Goal: Task Accomplishment & Management: Use online tool/utility

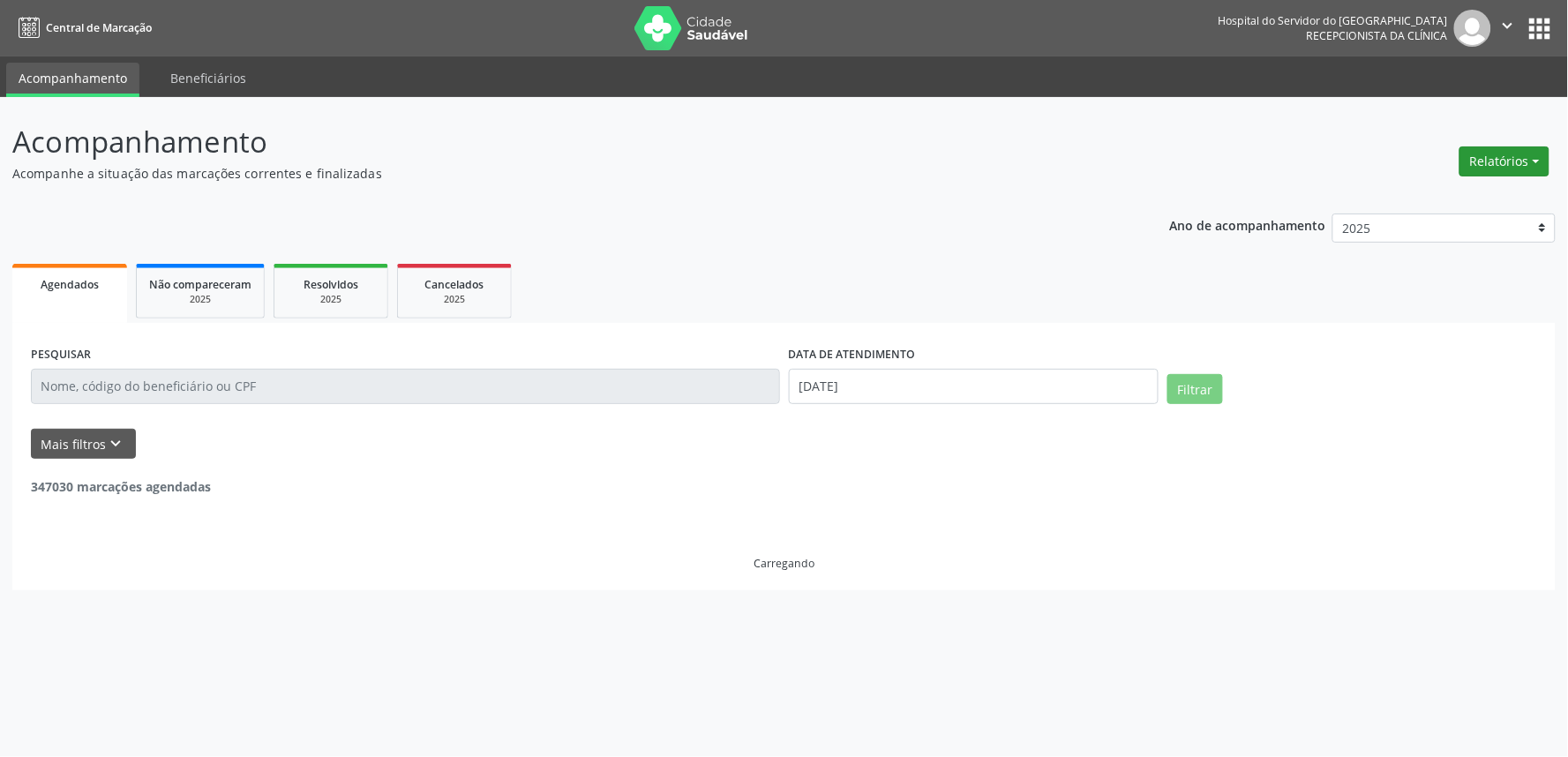
click at [1514, 163] on button "Relatórios" at bounding box center [1504, 162] width 90 height 30
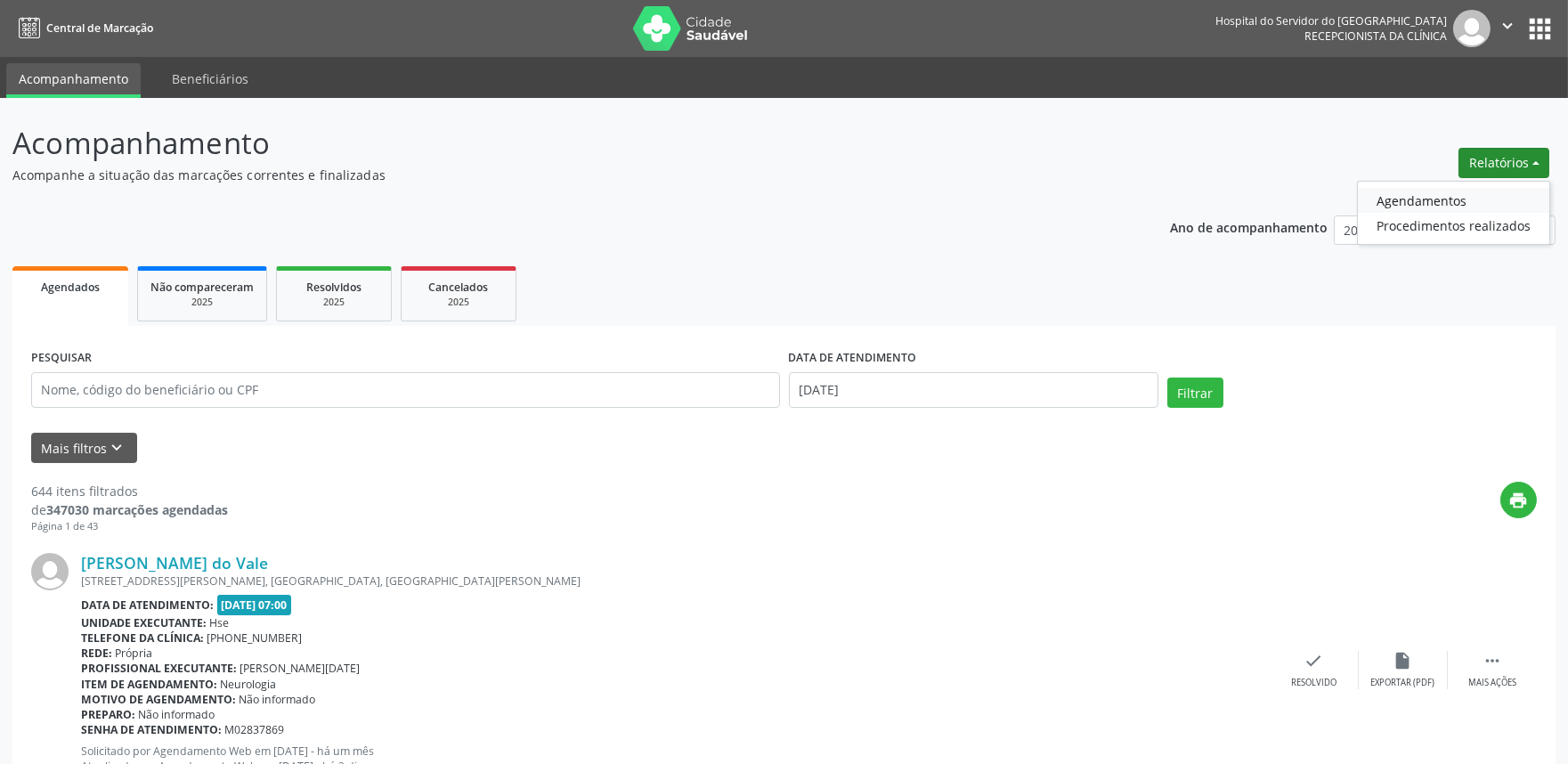
click at [1466, 203] on link "Agendamentos" at bounding box center [1454, 201] width 192 height 25
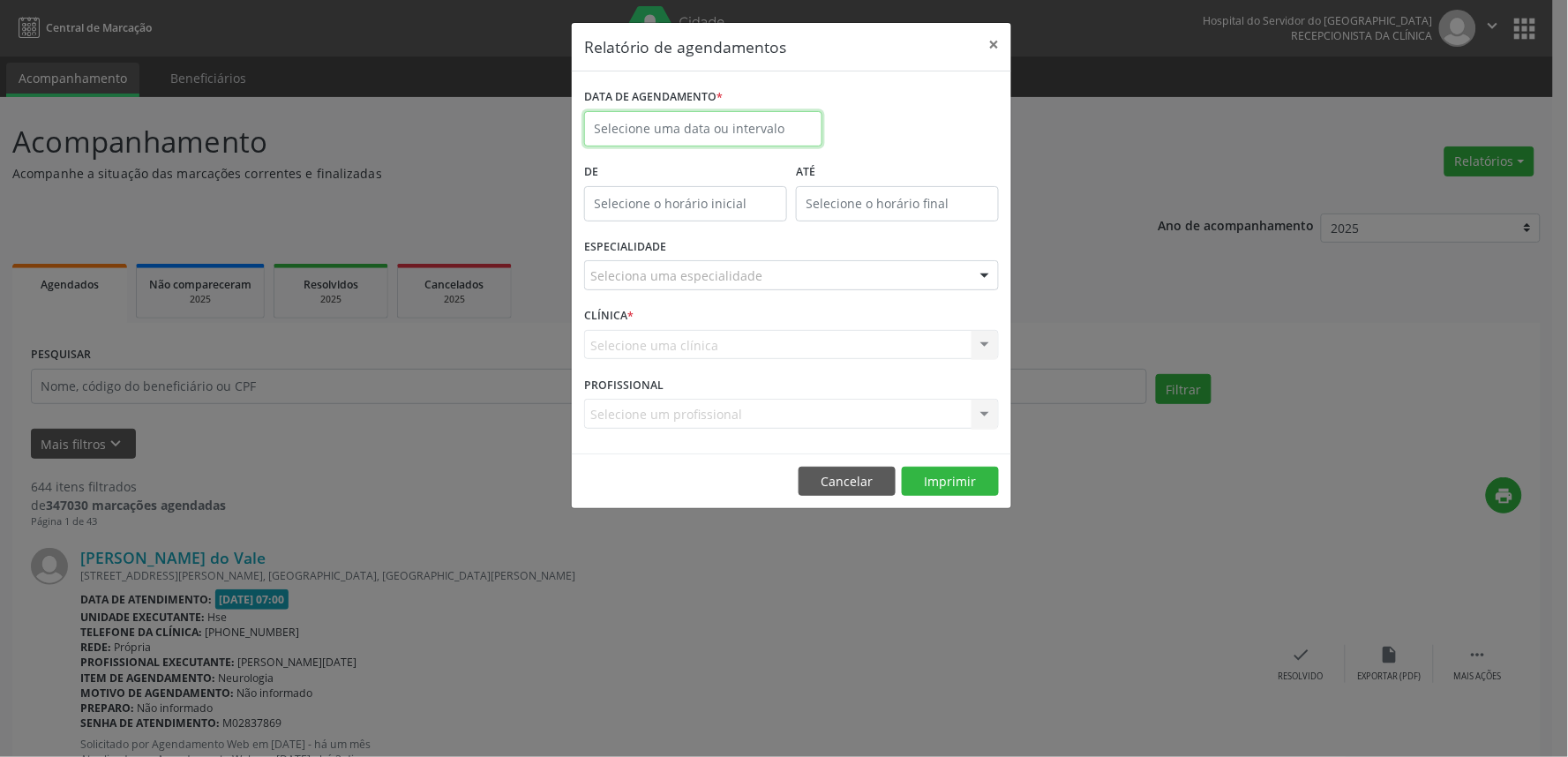
click at [655, 130] on input "text" at bounding box center [703, 129] width 238 height 35
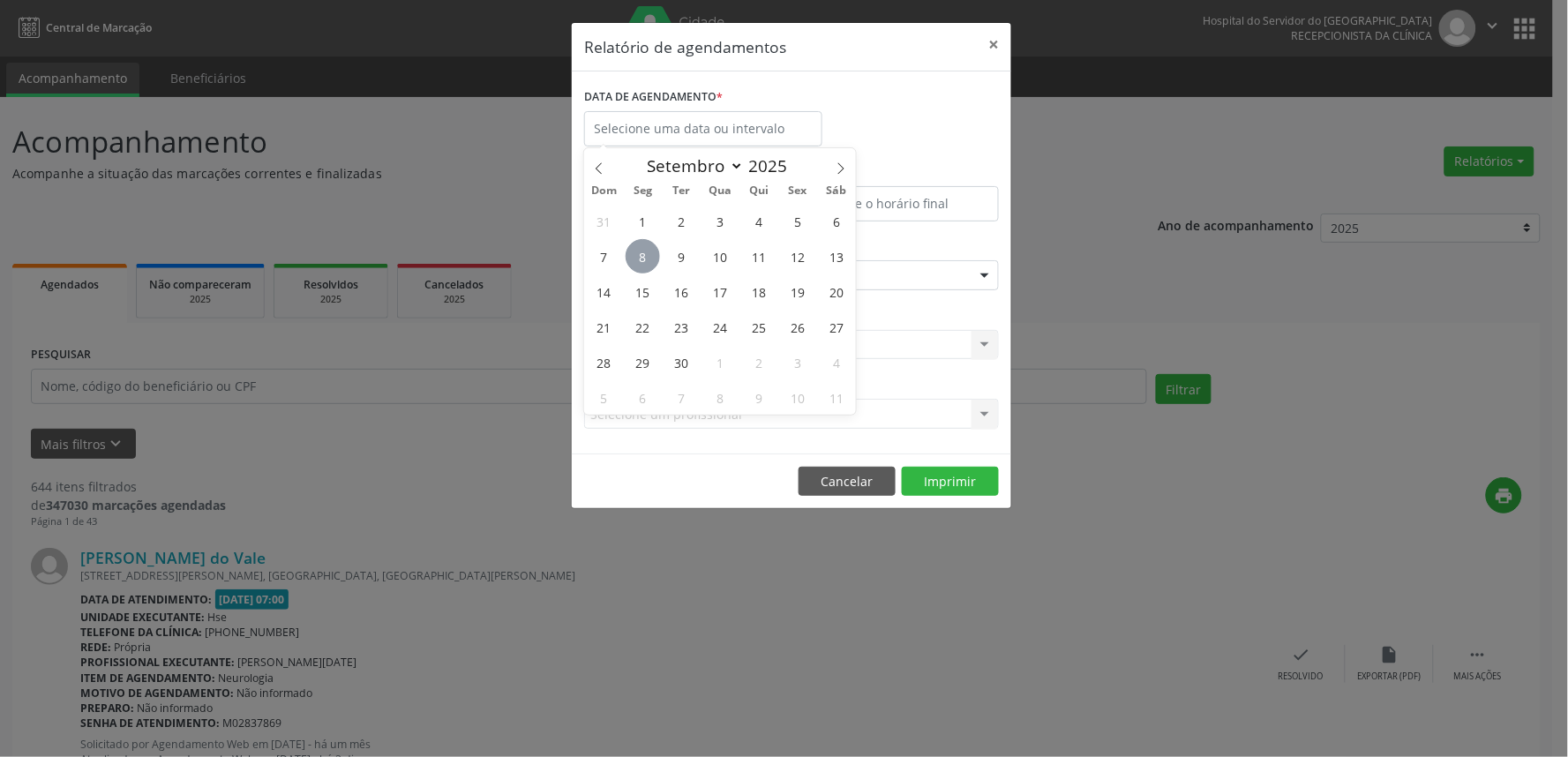
click at [648, 257] on span "8" at bounding box center [642, 256] width 34 height 34
type input "[DATE]"
click at [648, 257] on span "8" at bounding box center [642, 256] width 34 height 34
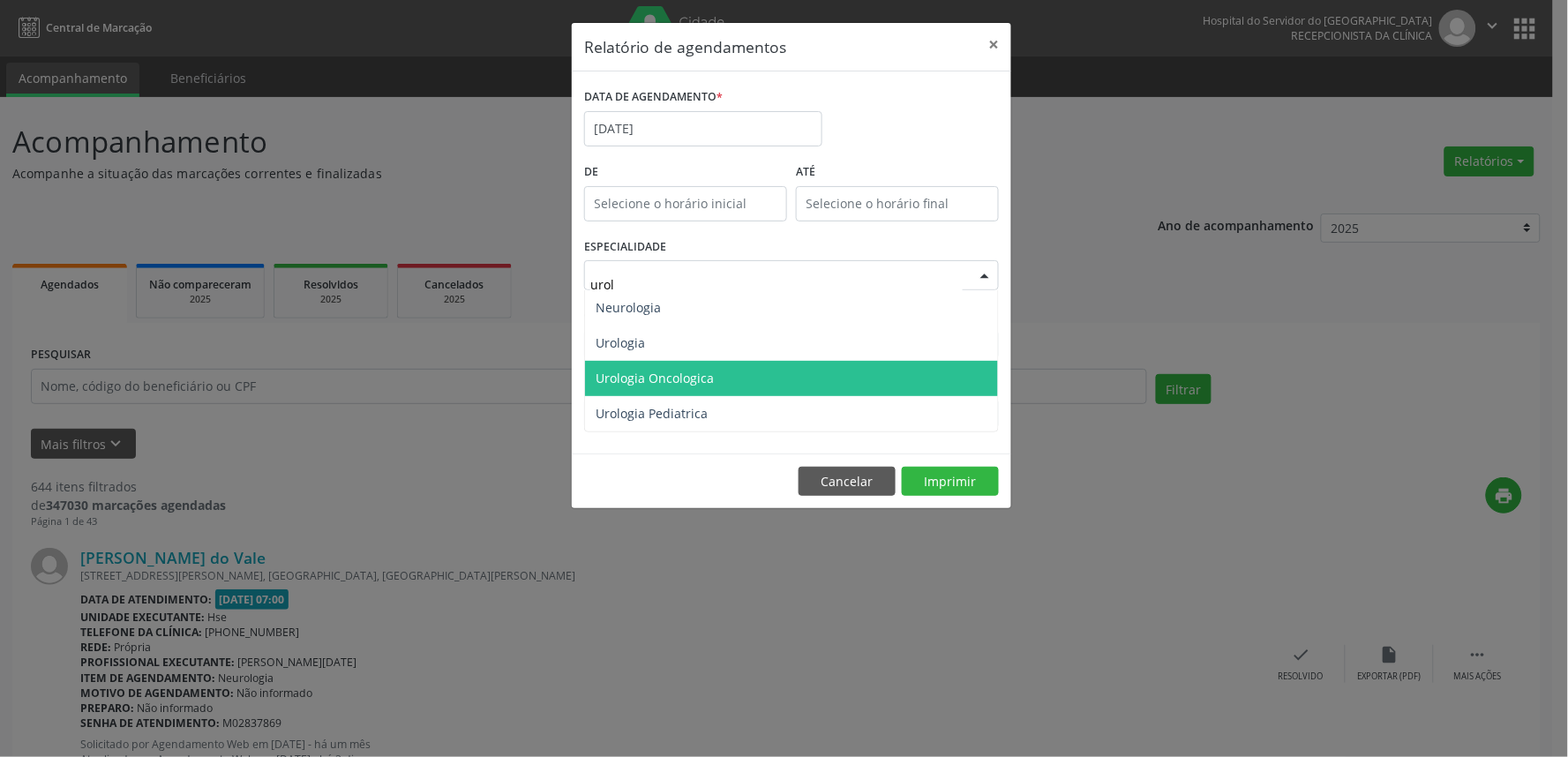
type input "urolo"
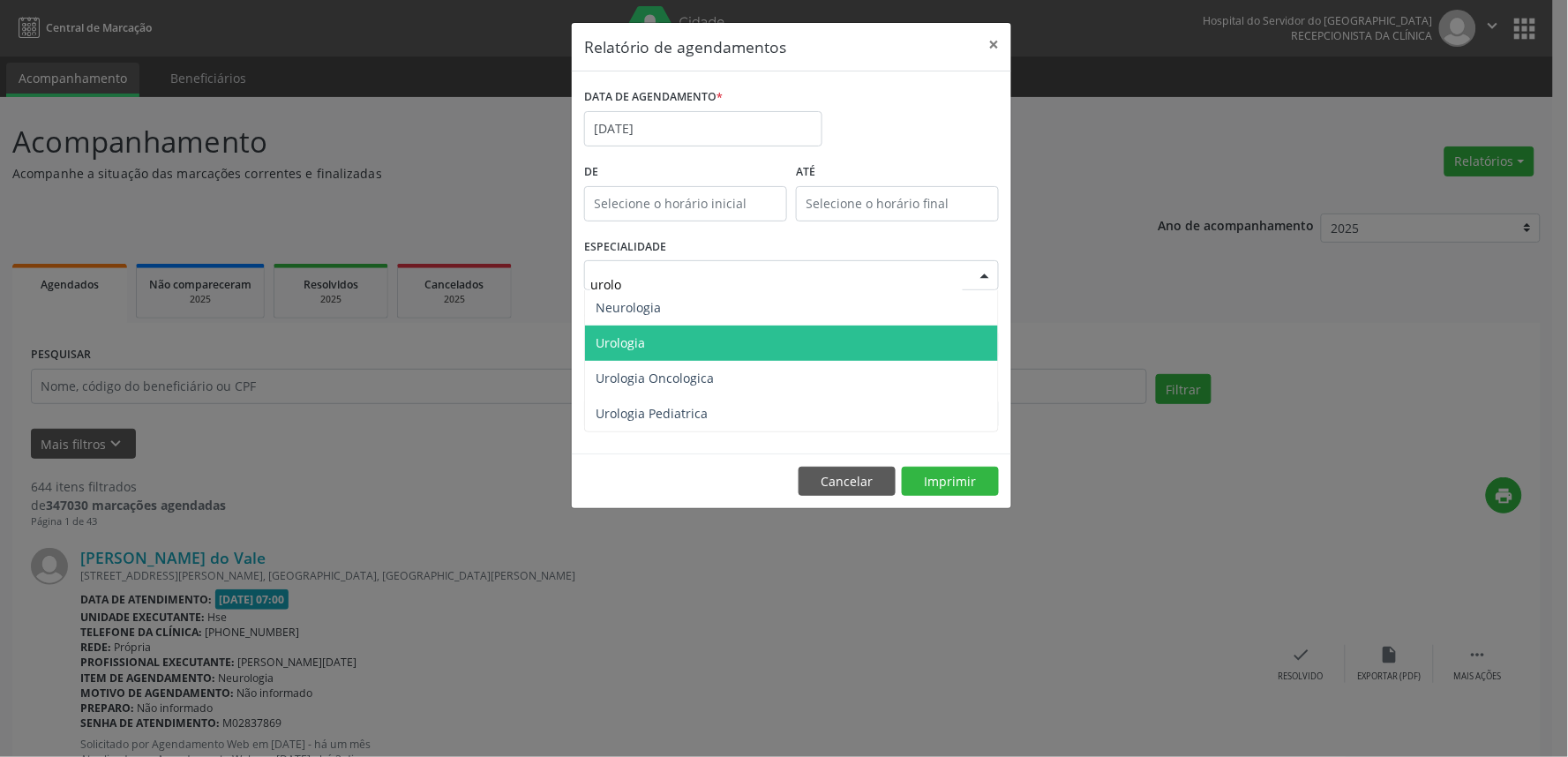
click at [657, 338] on span "Urologia" at bounding box center [792, 343] width 413 height 35
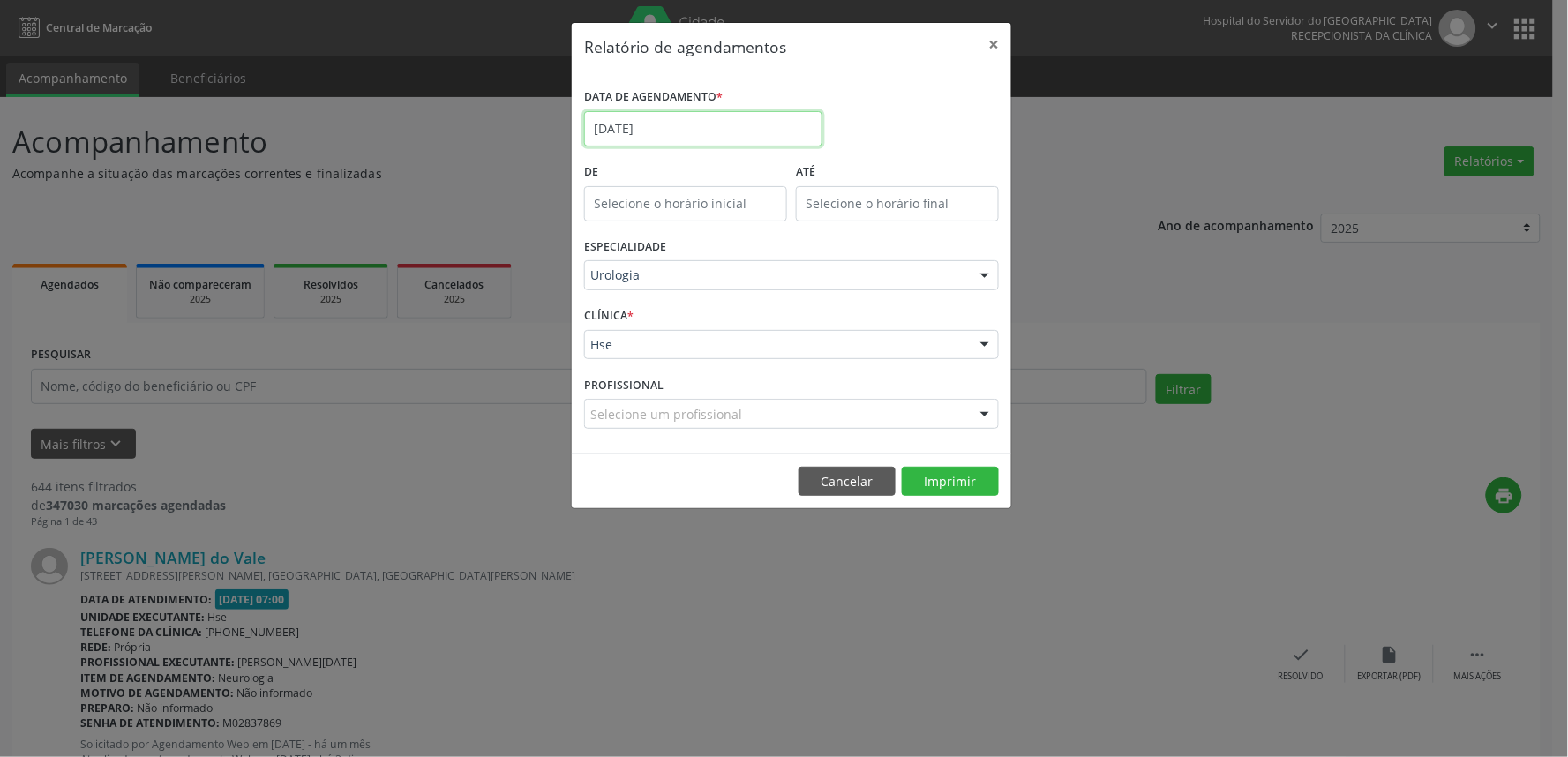
click at [715, 119] on input "[DATE]" at bounding box center [703, 129] width 238 height 35
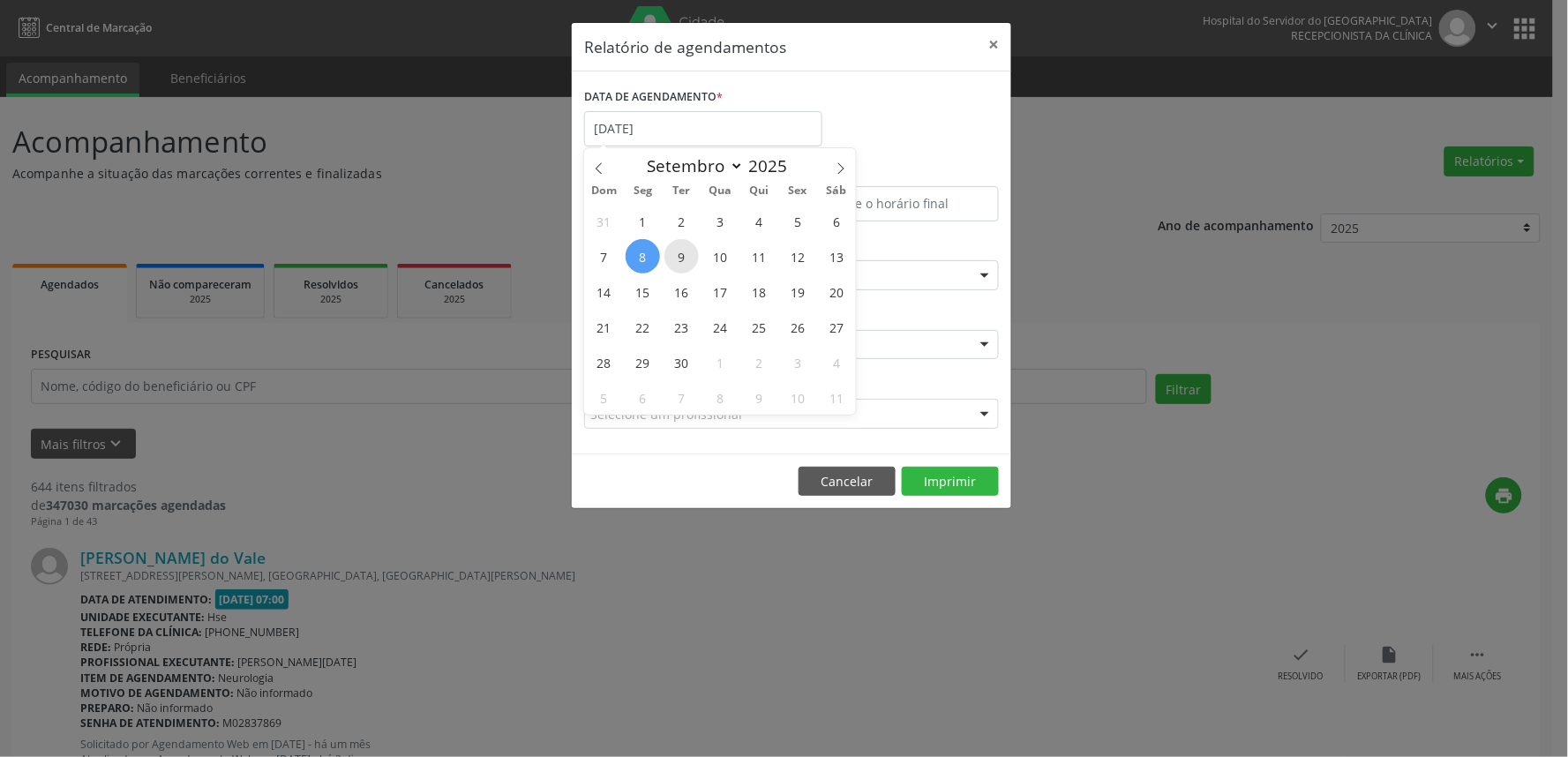
click at [677, 254] on span "9" at bounding box center [681, 256] width 34 height 34
type input "[DATE]"
click at [677, 254] on span "9" at bounding box center [681, 256] width 34 height 34
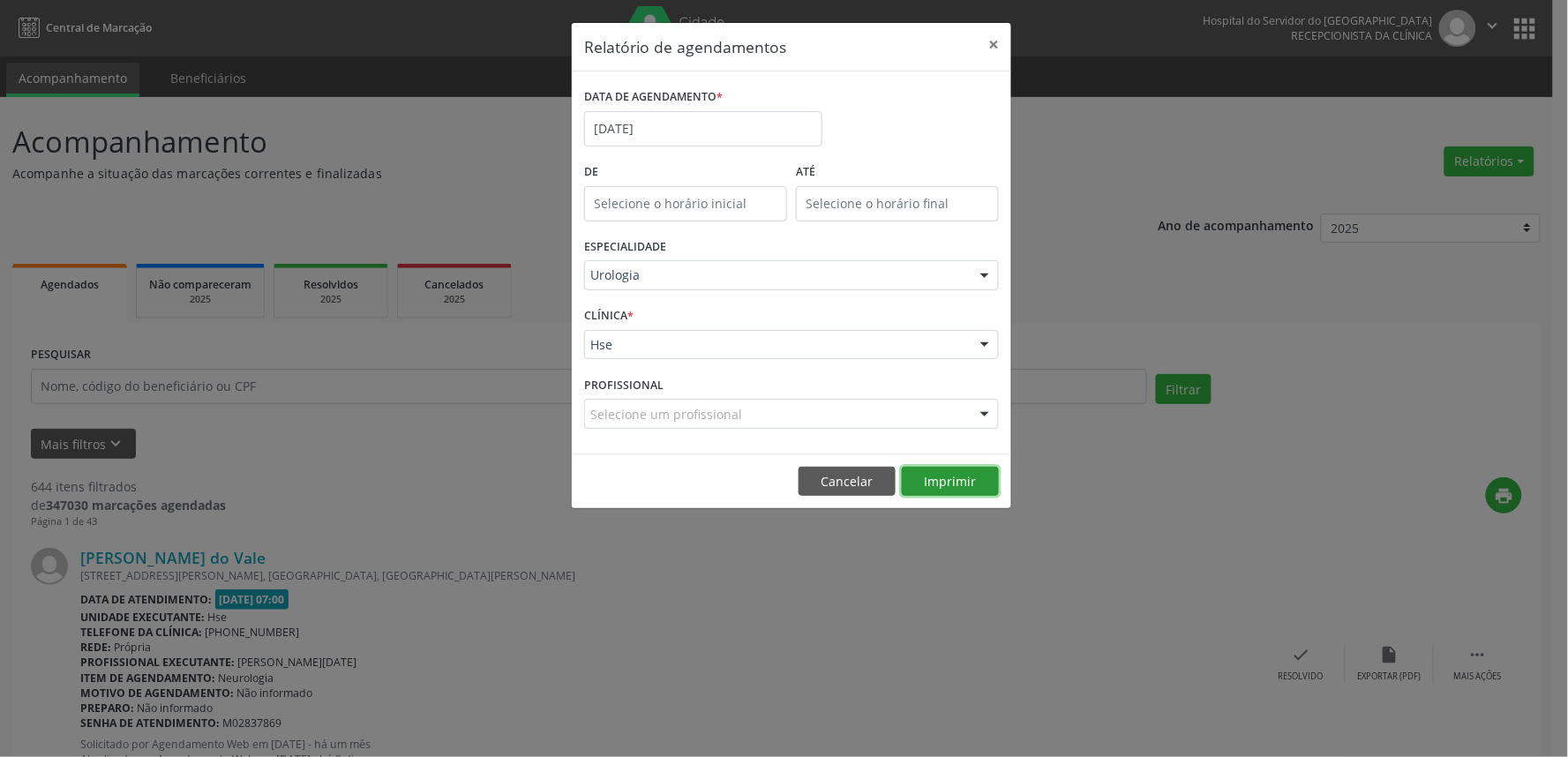
click at [952, 488] on button "Imprimir" at bounding box center [951, 482] width 97 height 30
